Goal: Navigation & Orientation: Find specific page/section

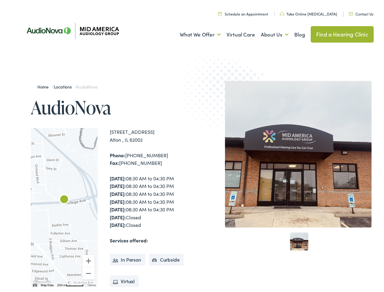
click at [192, 146] on img at bounding box center [225, 104] width 119 height 130
click at [195, 33] on link "What We Offer" at bounding box center [200, 33] width 41 height 23
click at [268, 33] on link "About Us" at bounding box center [275, 33] width 28 height 23
click at [64, 206] on div at bounding box center [64, 205] width 67 height 159
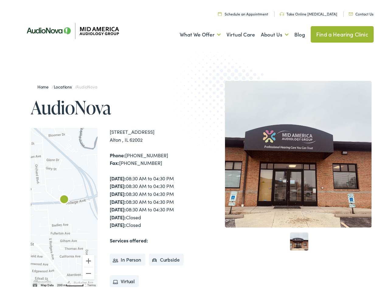
click at [64, 206] on div at bounding box center [64, 205] width 67 height 159
click at [64, 198] on img "AudioNova" at bounding box center [64, 198] width 15 height 15
click at [89, 259] on button "Zoom in" at bounding box center [88, 259] width 12 height 12
click at [89, 272] on button "Zoom out" at bounding box center [88, 272] width 12 height 12
click at [34, 284] on img "Keyboard shortcuts" at bounding box center [35, 283] width 4 height 3
